Goal: Find specific page/section: Find specific page/section

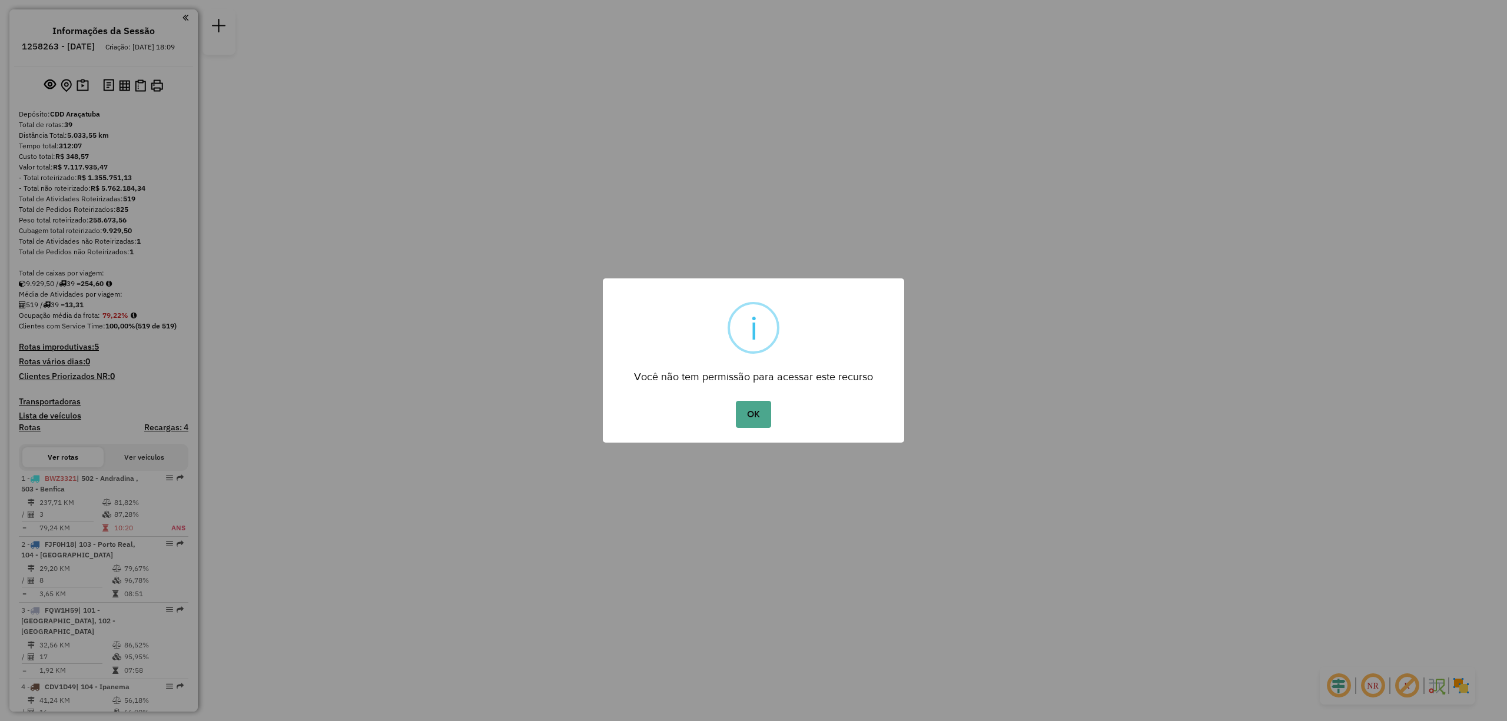
click at [738, 398] on div "OK No Cancel" at bounding box center [753, 414] width 301 height 33
click at [749, 420] on button "OK" at bounding box center [753, 414] width 35 height 27
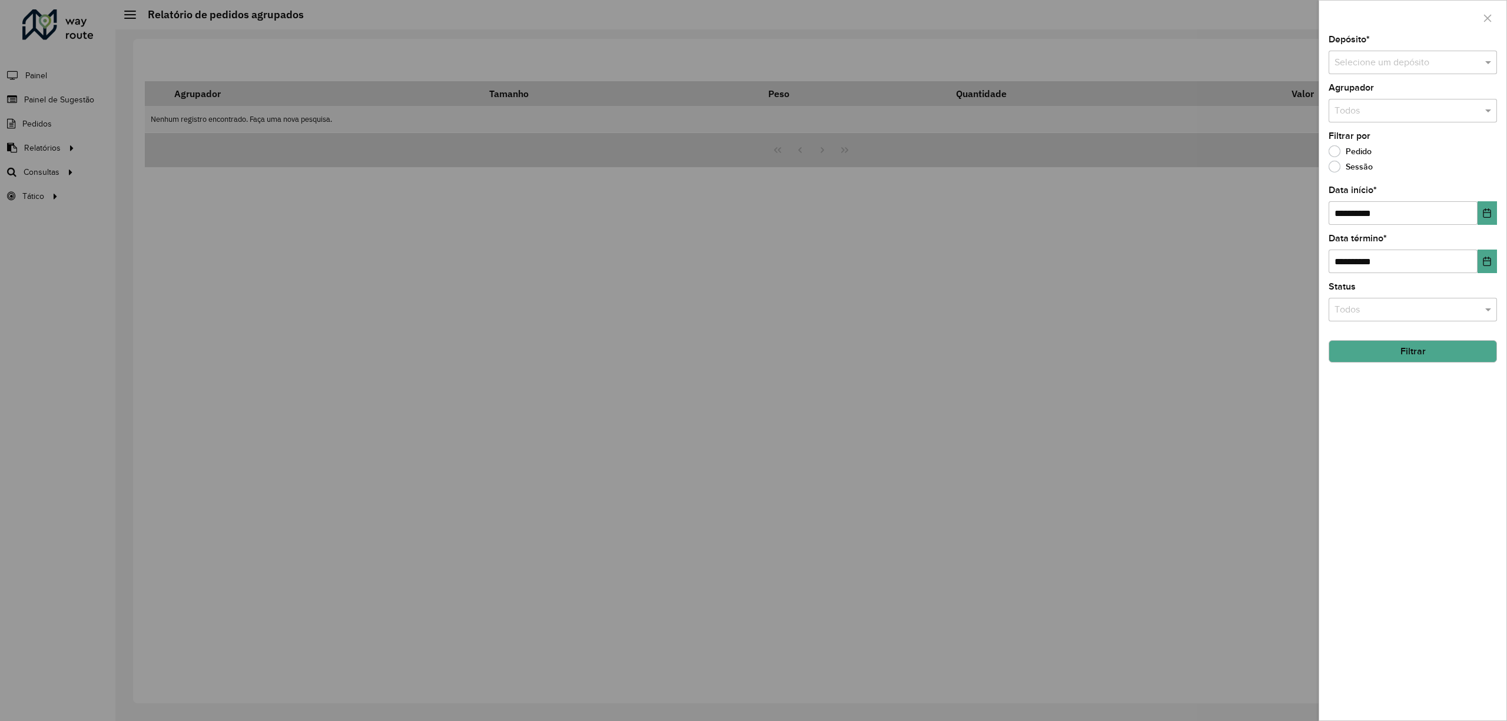
click at [1412, 343] on button "Filtrar" at bounding box center [1413, 351] width 168 height 22
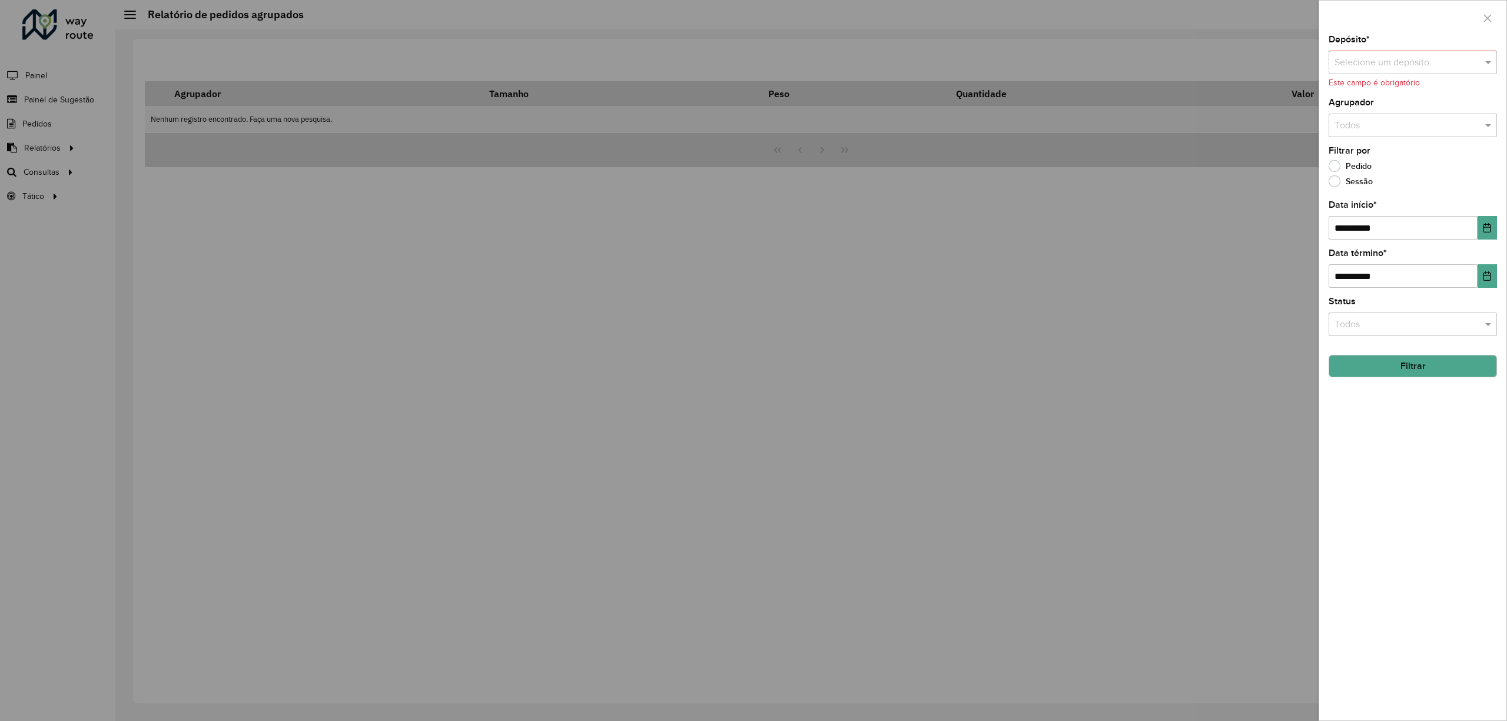
click at [1370, 51] on div "Selecione um depósito" at bounding box center [1413, 63] width 168 height 24
click at [1367, 119] on span "CDD Araçatuba" at bounding box center [1366, 116] width 64 height 10
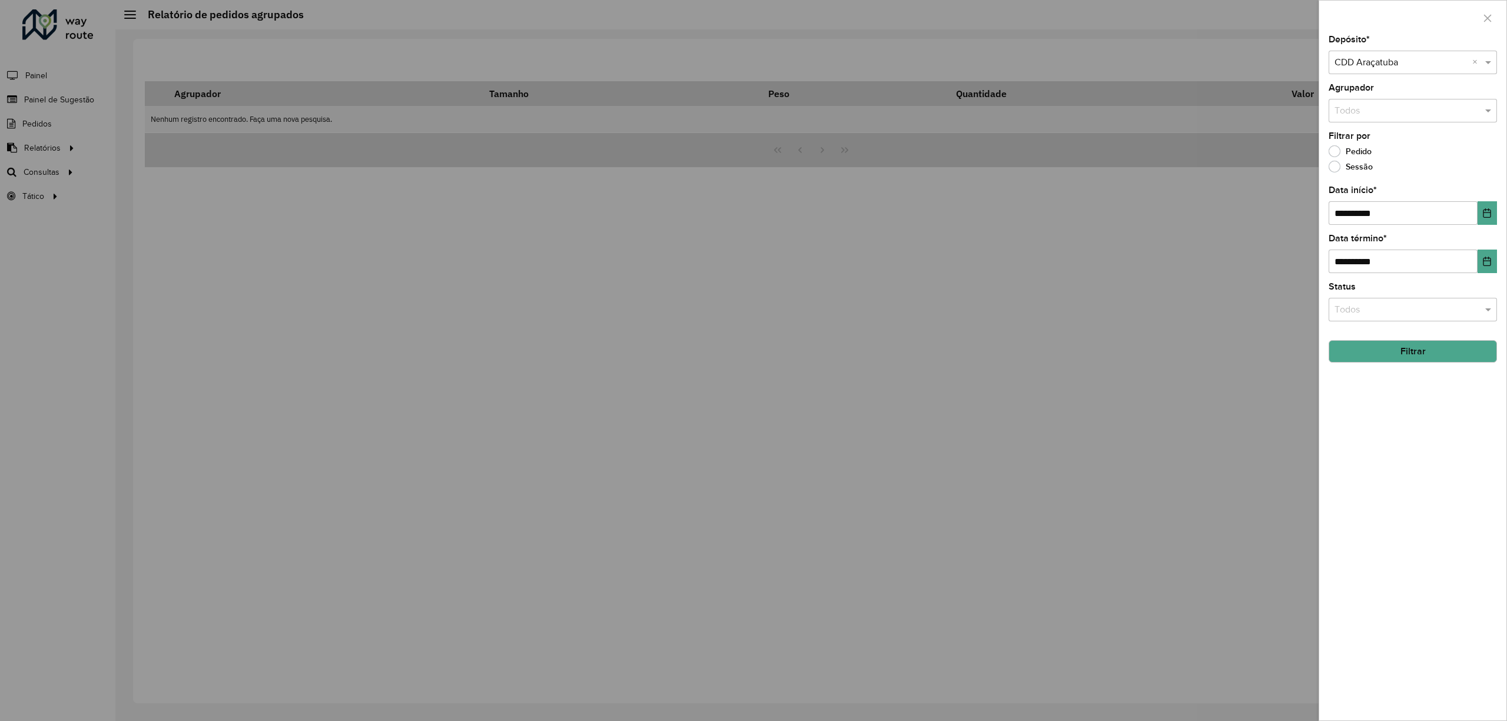
click at [1414, 356] on button "Filtrar" at bounding box center [1413, 351] width 168 height 22
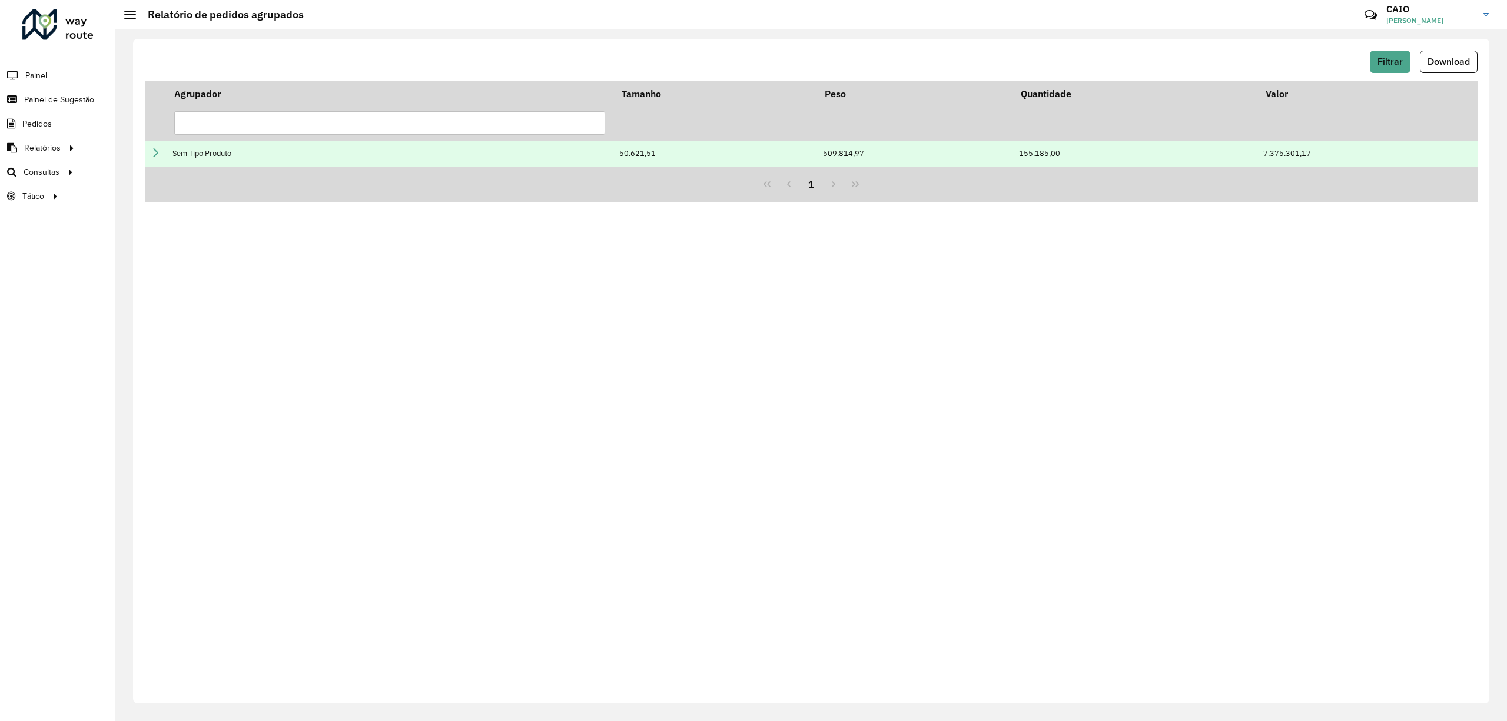
click at [674, 161] on td "50.621,51" at bounding box center [715, 154] width 204 height 26
click at [152, 156] on icon at bounding box center [155, 152] width 9 height 9
click at [153, 154] on icon at bounding box center [155, 152] width 9 height 9
click at [153, 149] on icon at bounding box center [155, 152] width 9 height 9
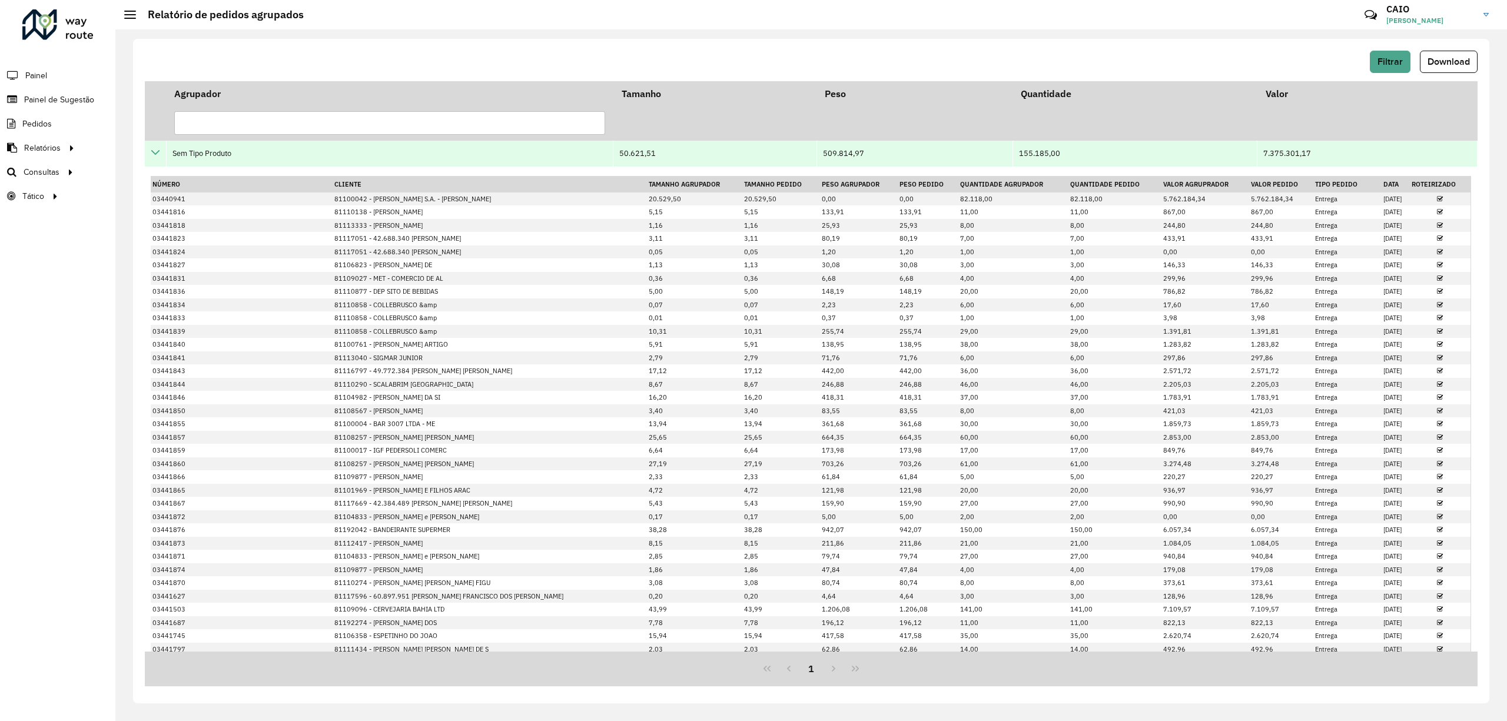
click at [153, 142] on td at bounding box center [156, 154] width 22 height 26
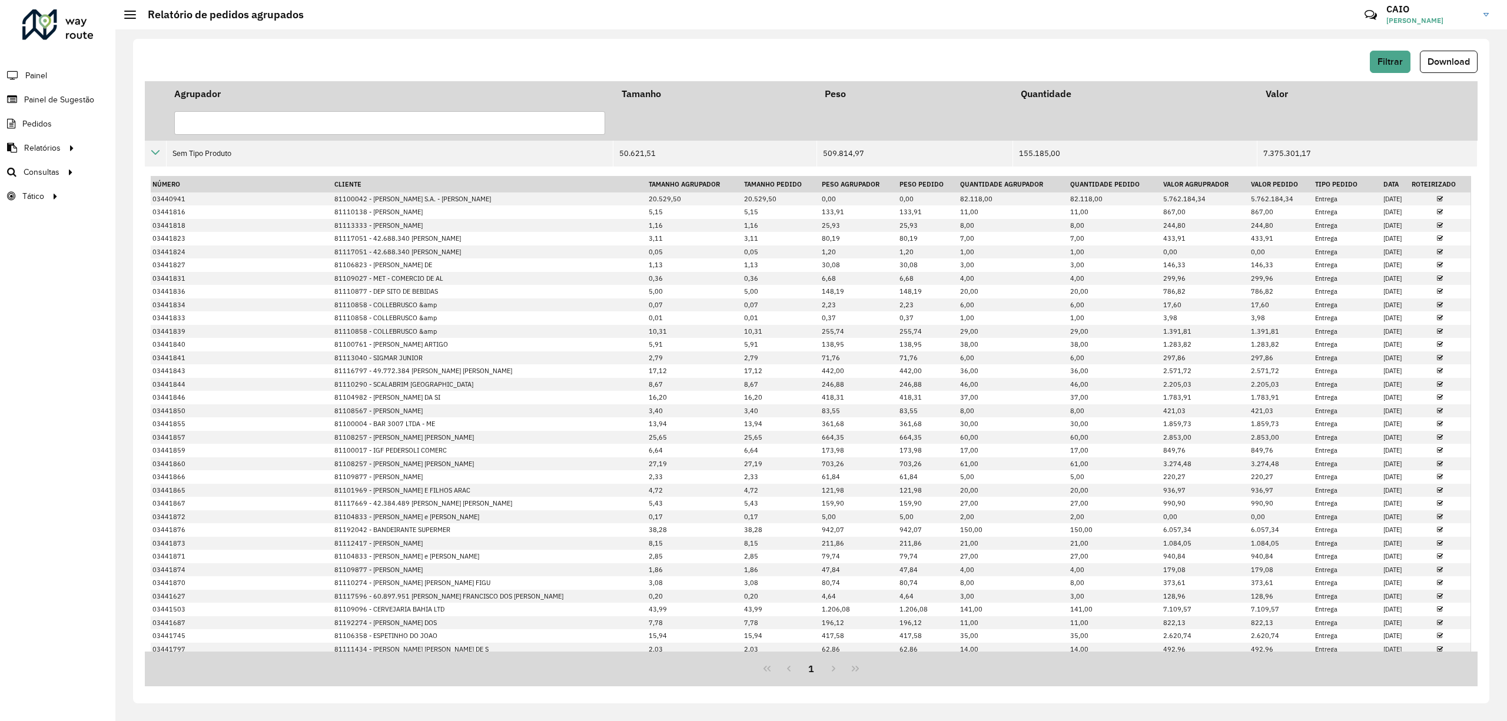
scroll to position [157, 0]
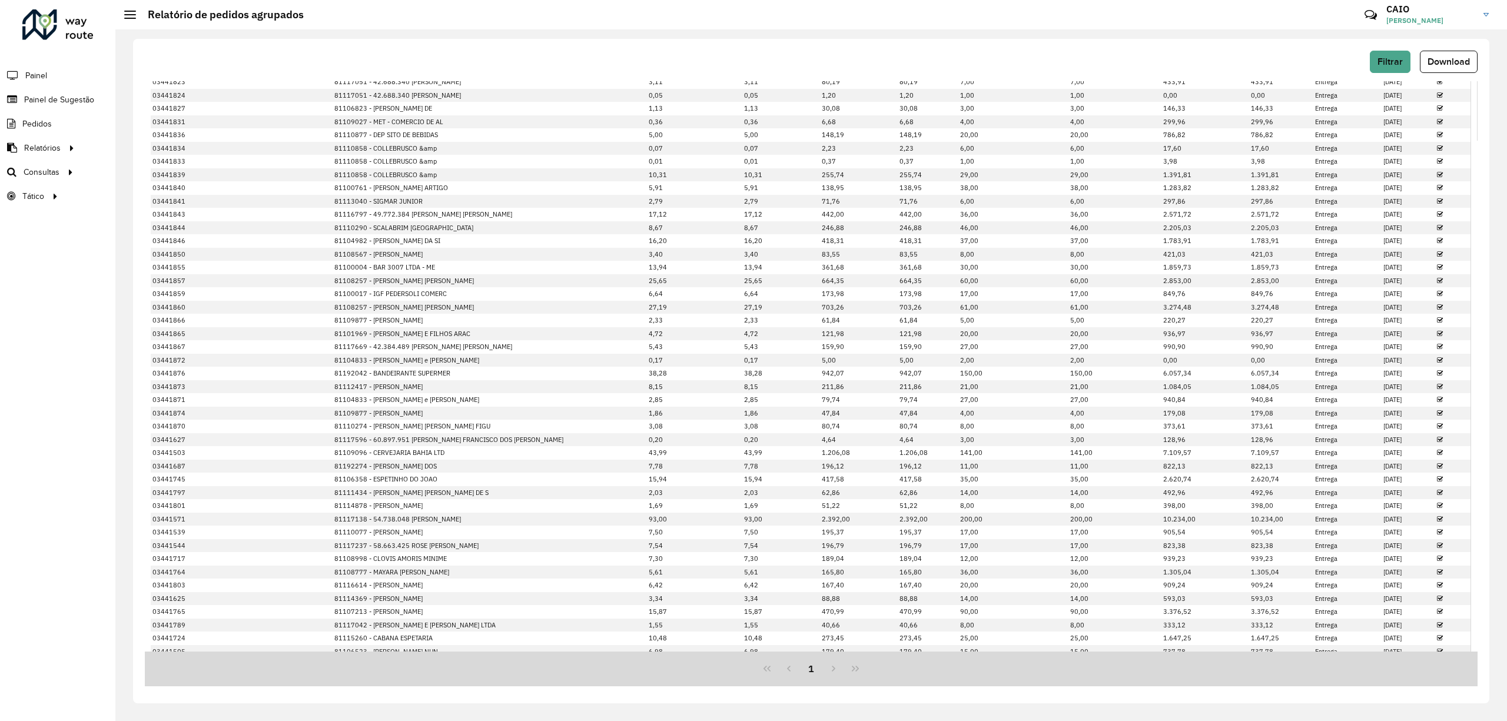
click at [1437, 46] on icon at bounding box center [1440, 42] width 6 height 6
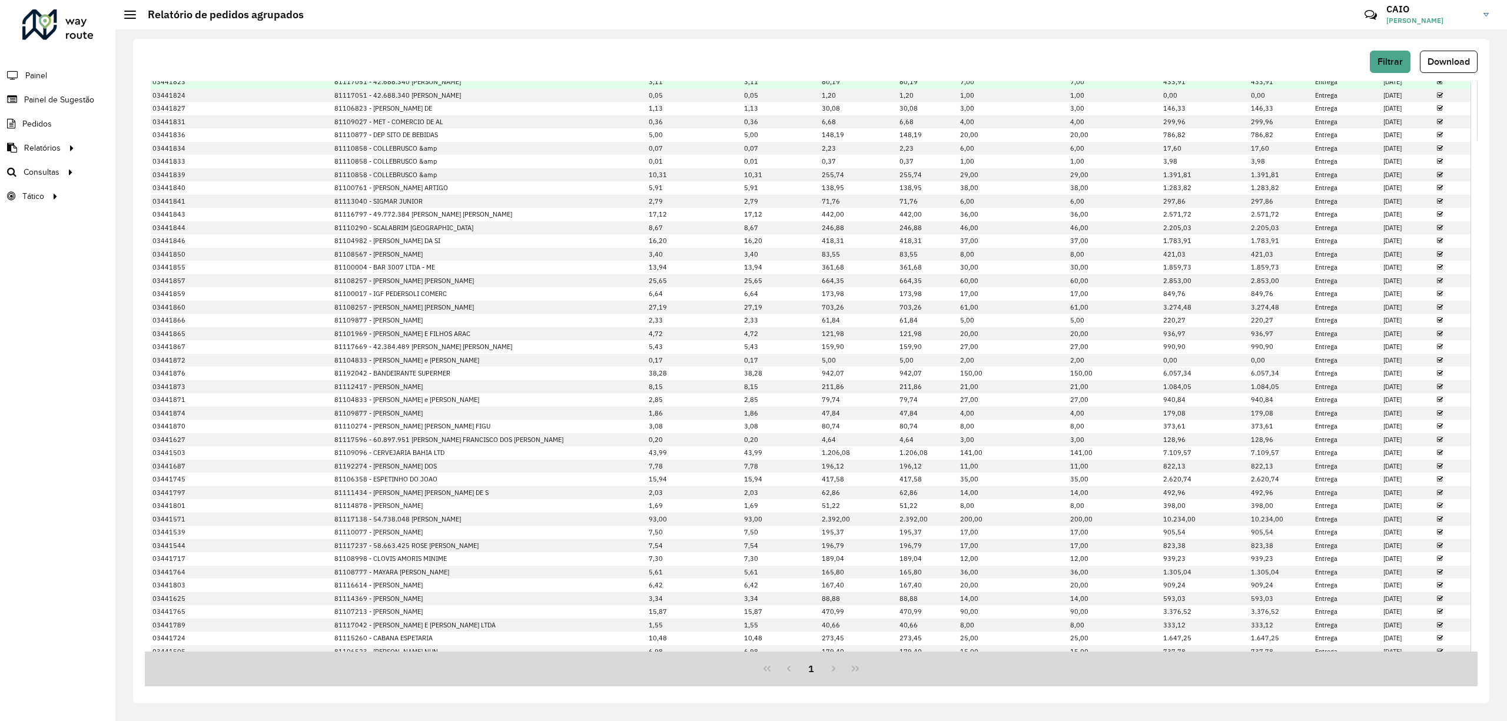
scroll to position [0, 0]
